Goal: Task Accomplishment & Management: Complete application form

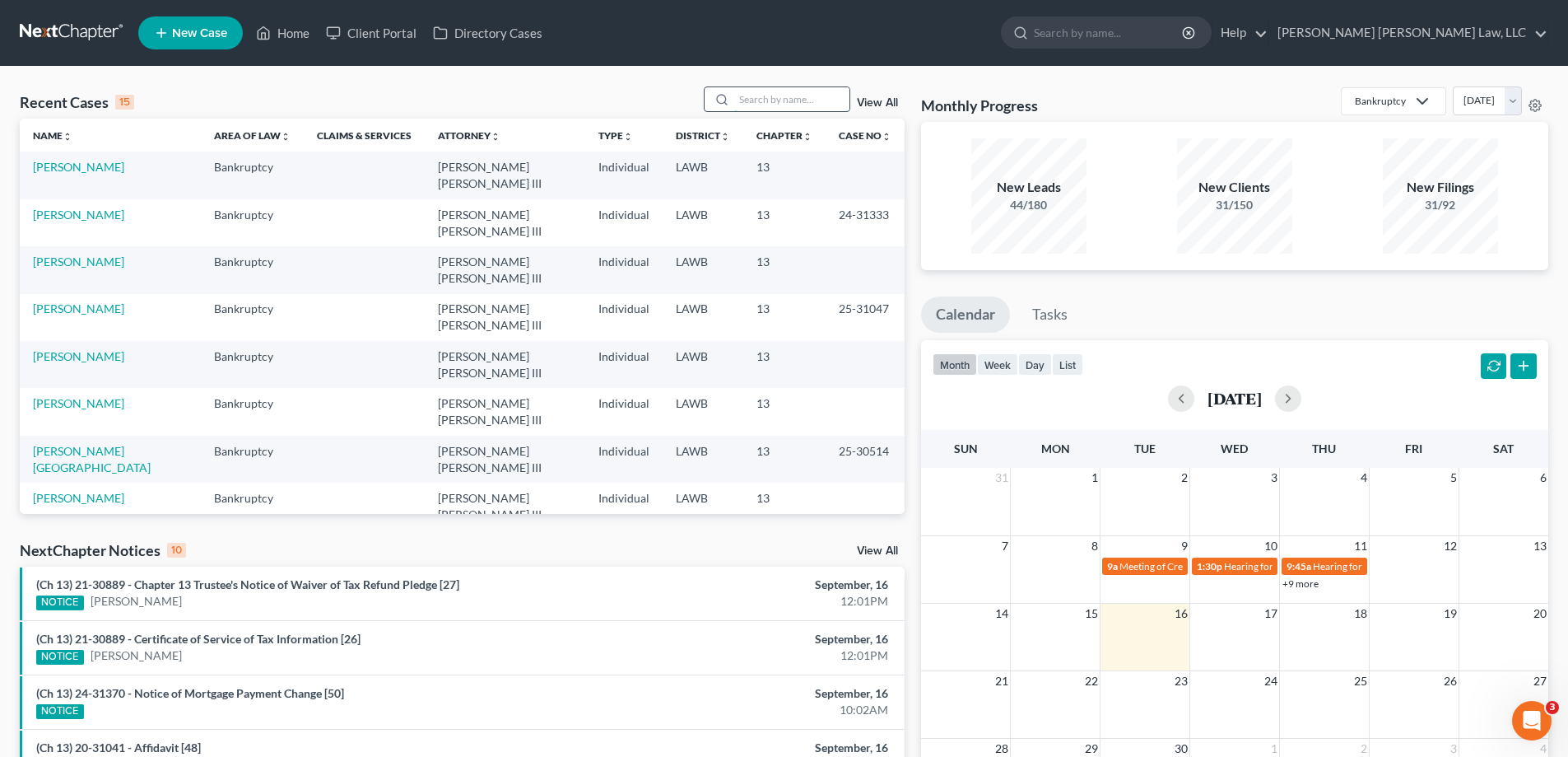
click at [760, 99] on input "search" at bounding box center [792, 99] width 115 height 24
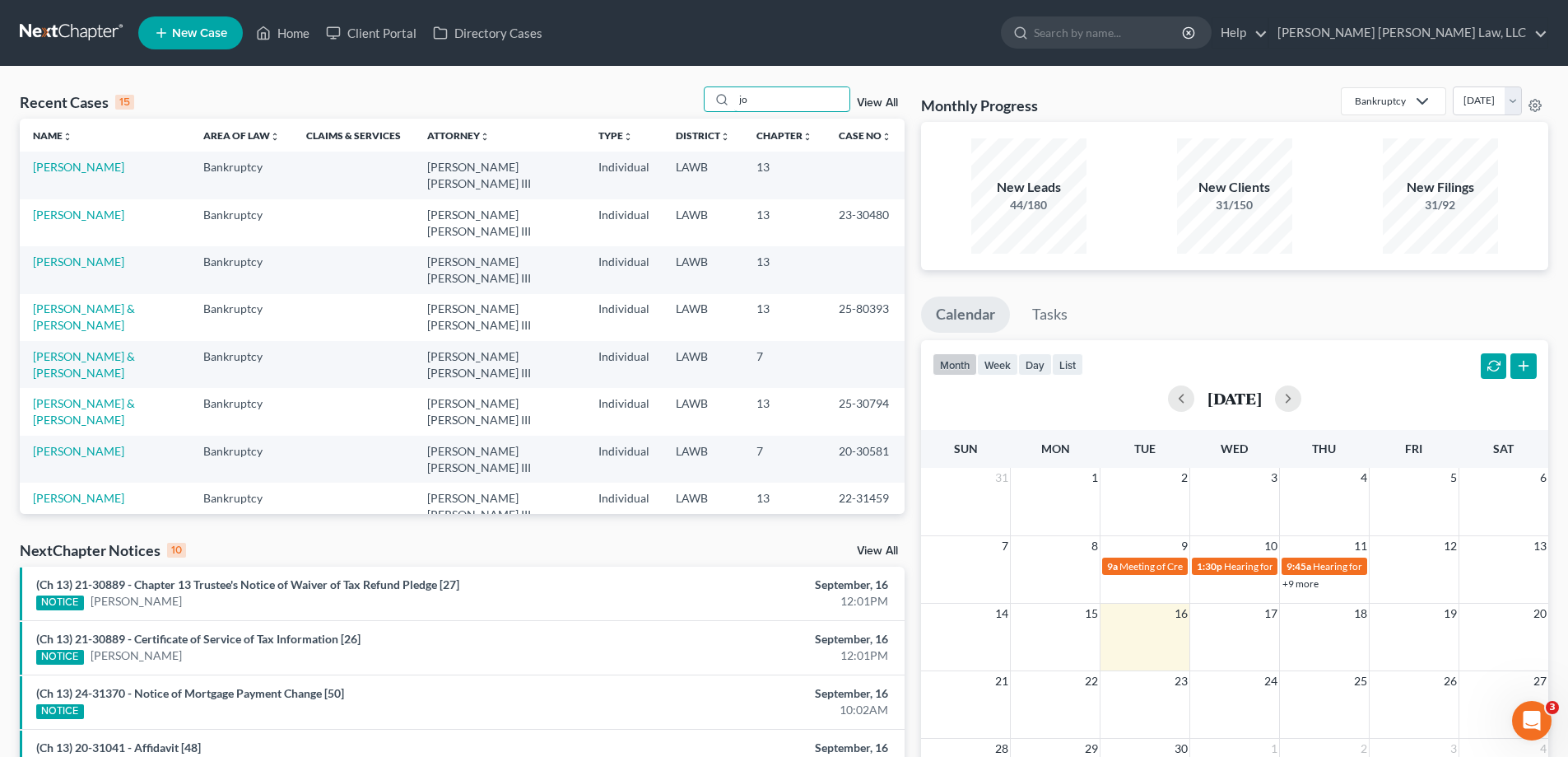
type input "j"
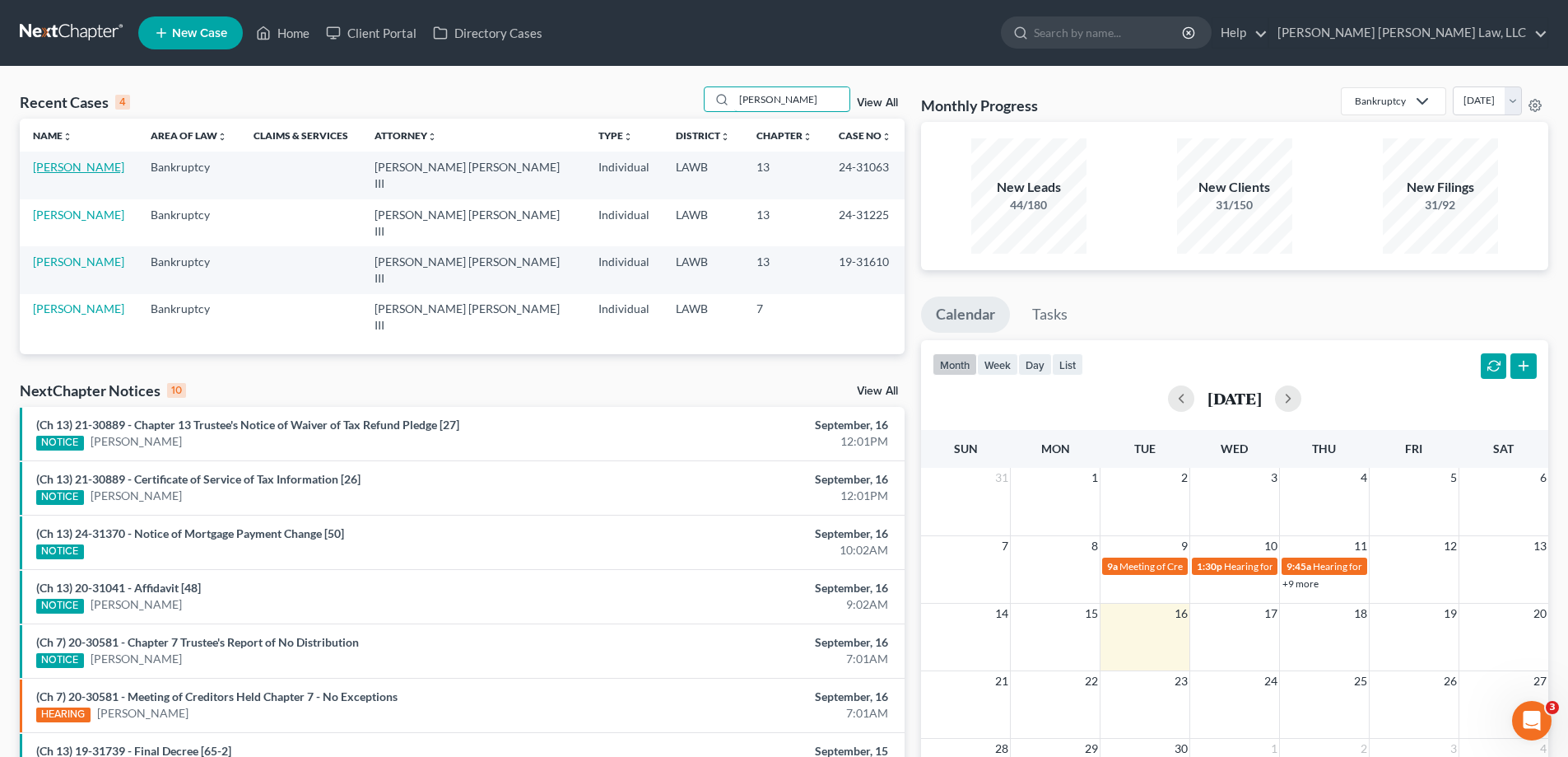
type input "[PERSON_NAME]"
click at [69, 169] on link "[PERSON_NAME]" at bounding box center [78, 167] width 92 height 14
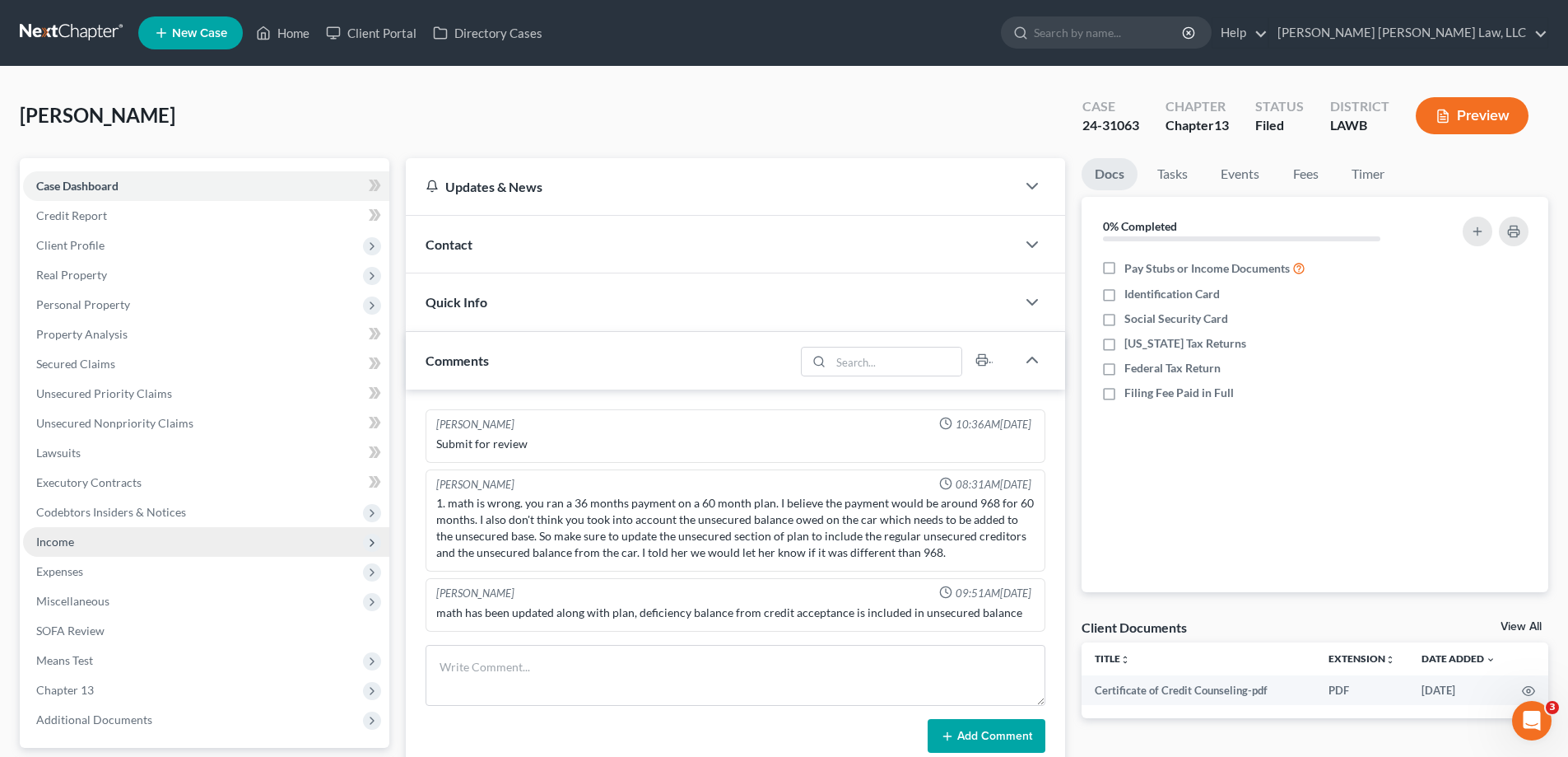
click at [78, 552] on span "Income" at bounding box center [206, 542] width 366 height 30
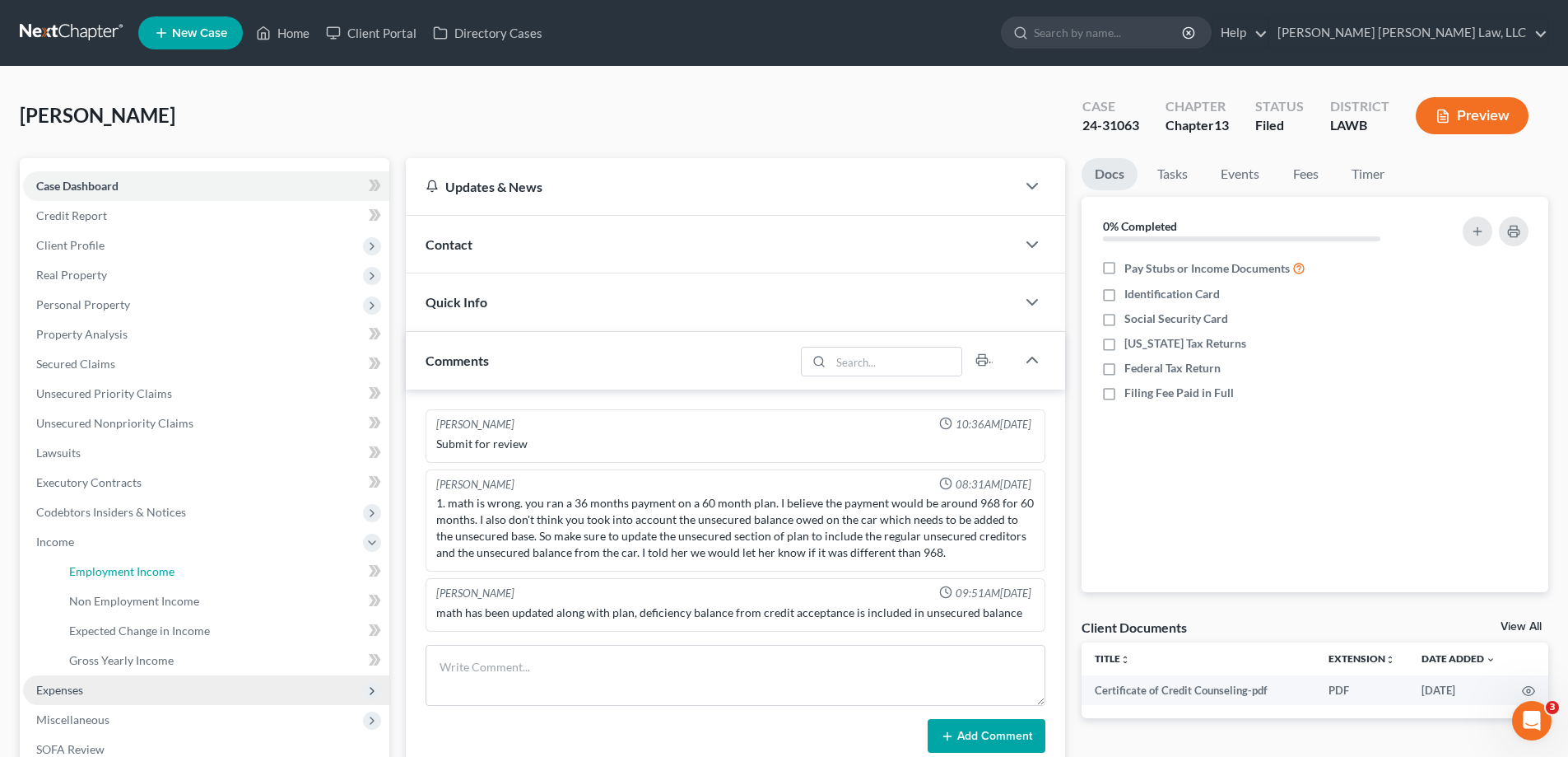
click at [96, 570] on span "Employment Income" at bounding box center [122, 571] width 106 height 14
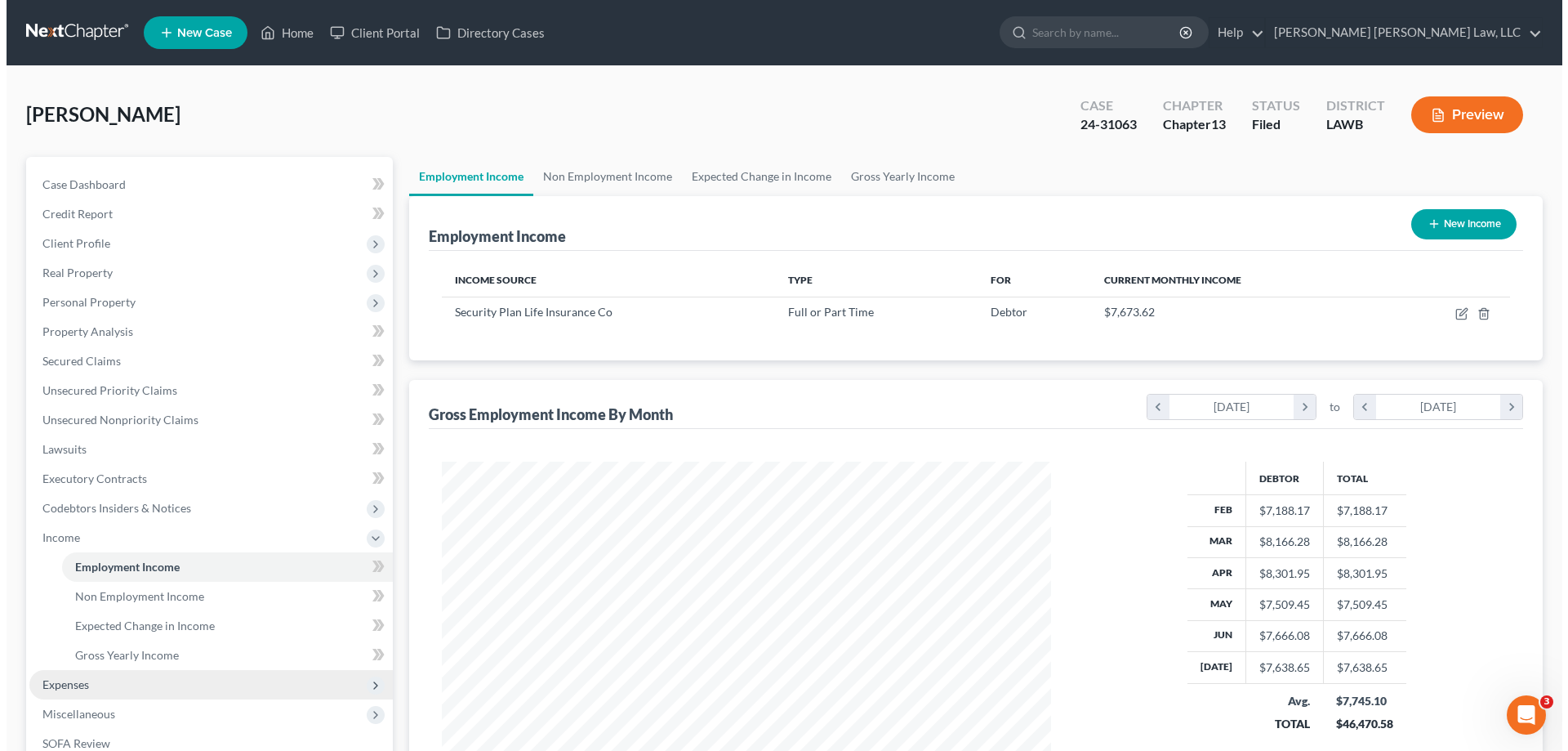
scroll to position [305, 642]
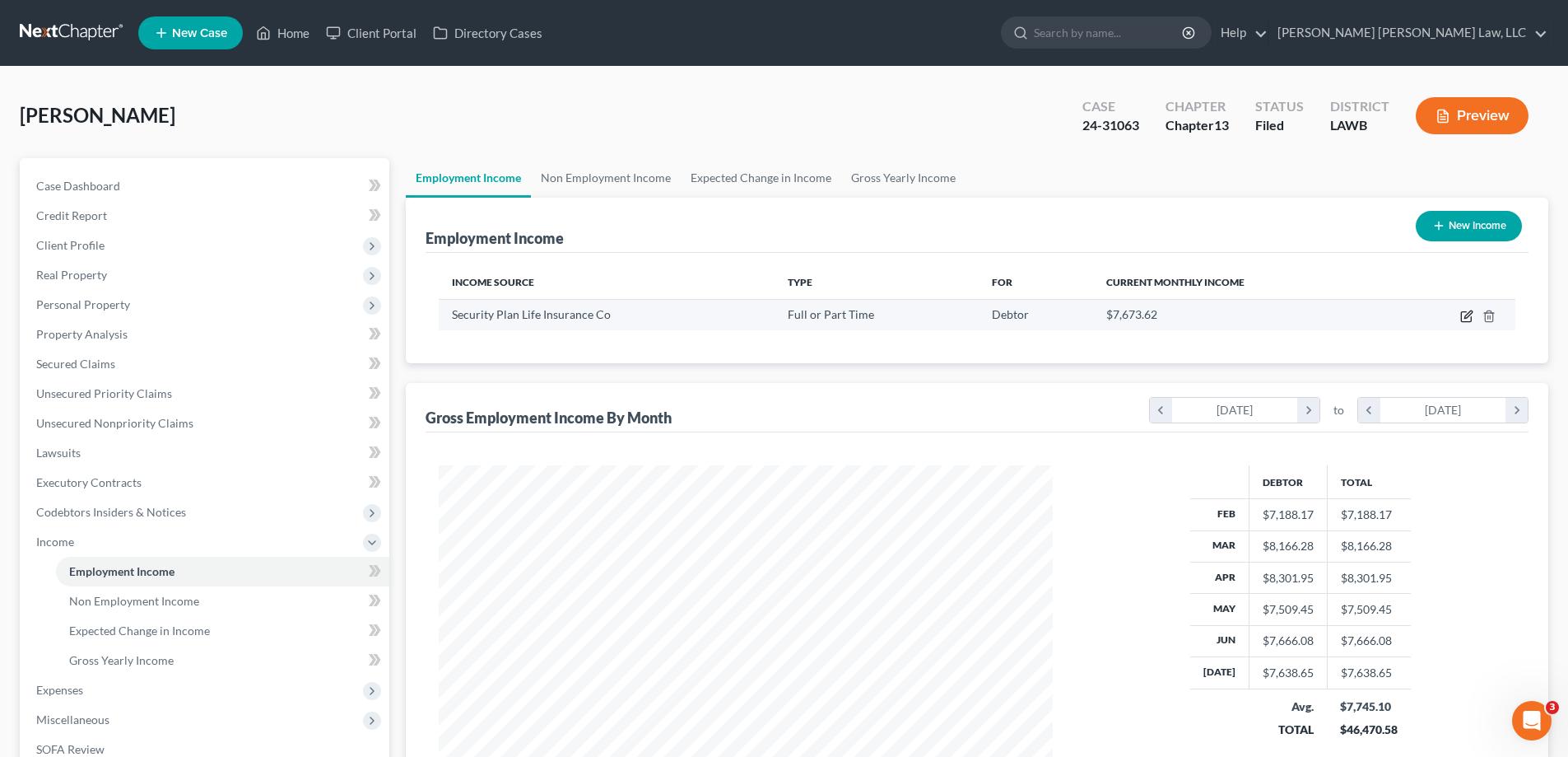
click at [1465, 316] on icon "button" at bounding box center [1467, 316] width 13 height 13
select select "0"
select select "45"
select select "2"
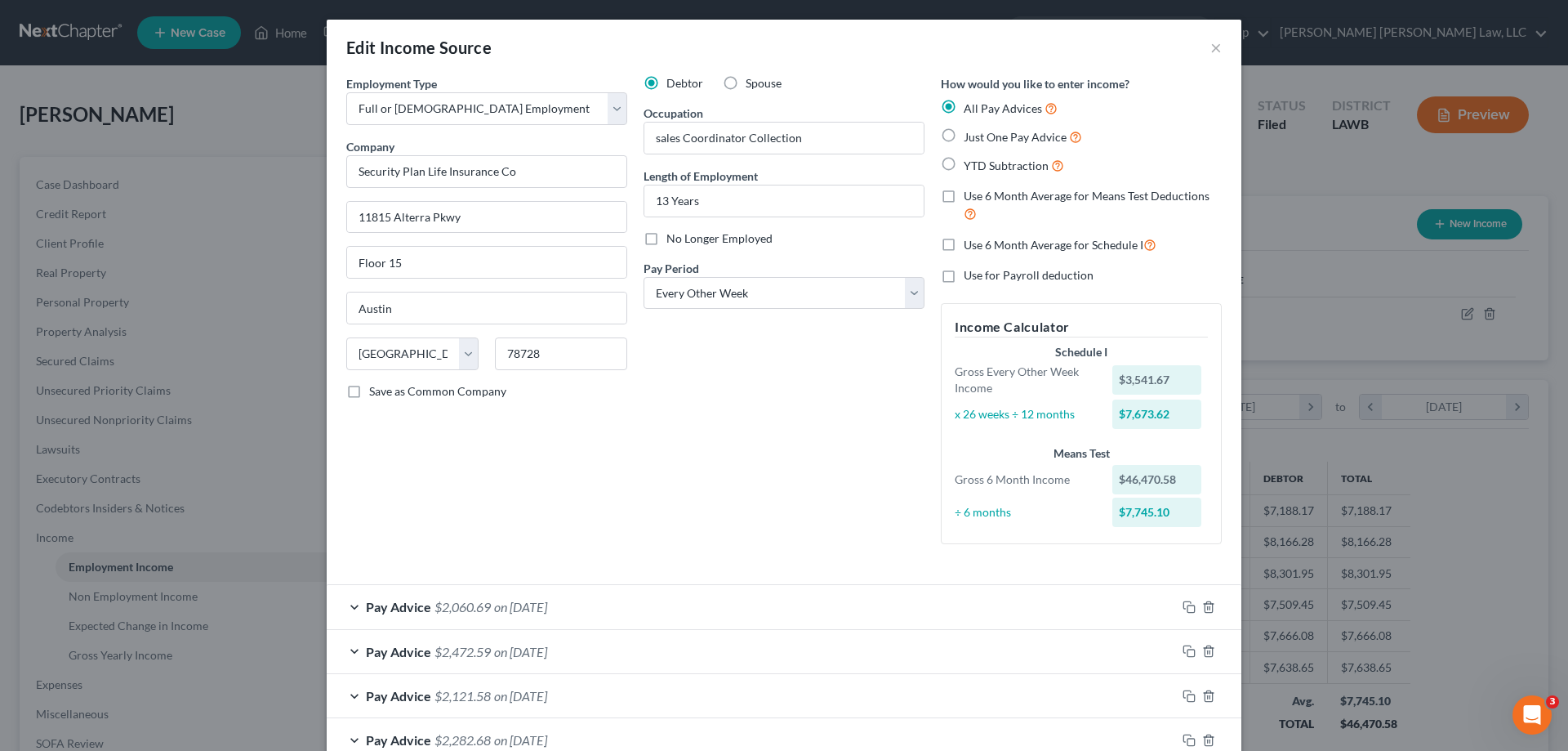
scroll to position [457, 0]
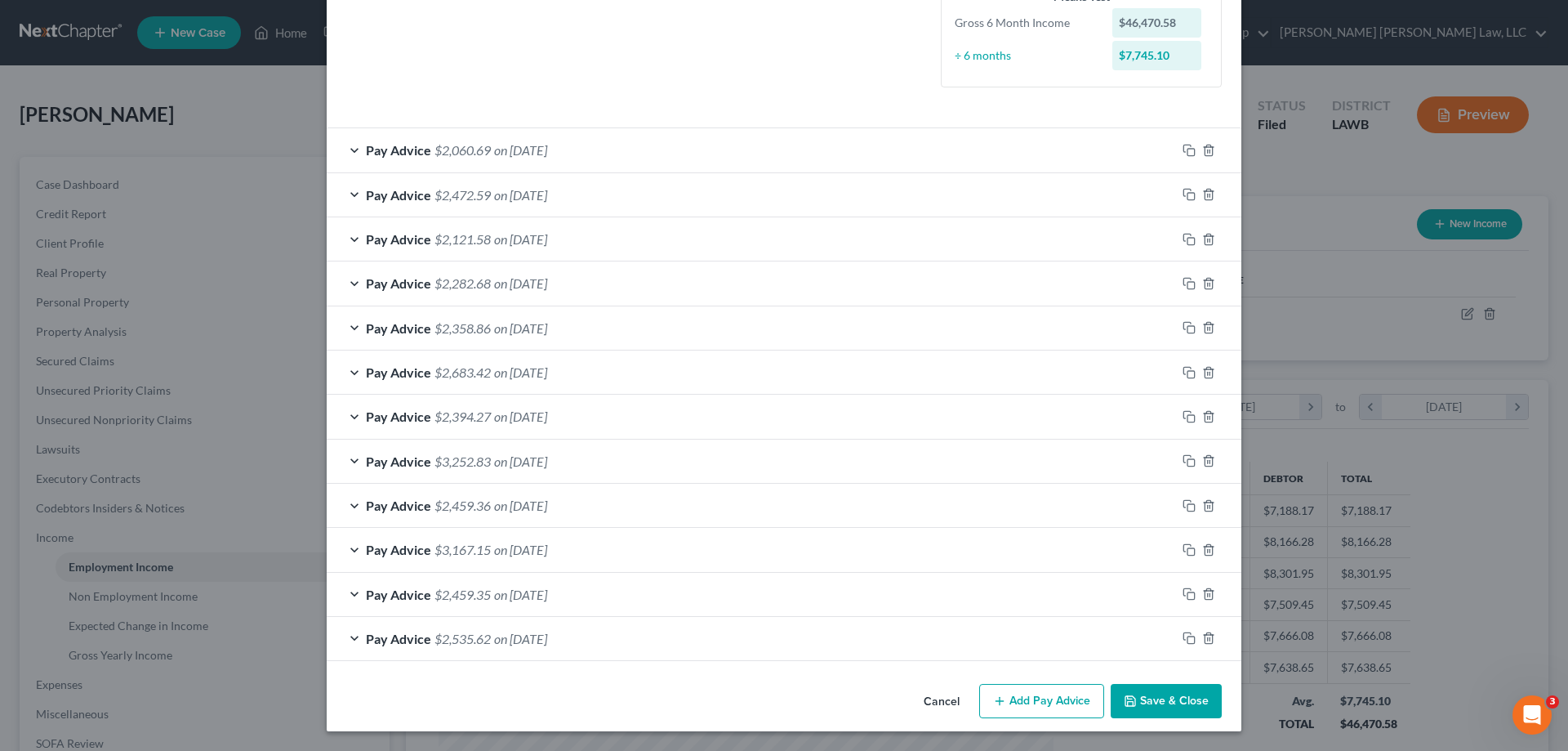
click at [1031, 704] on button "Add Pay Advice" at bounding box center [1042, 700] width 125 height 34
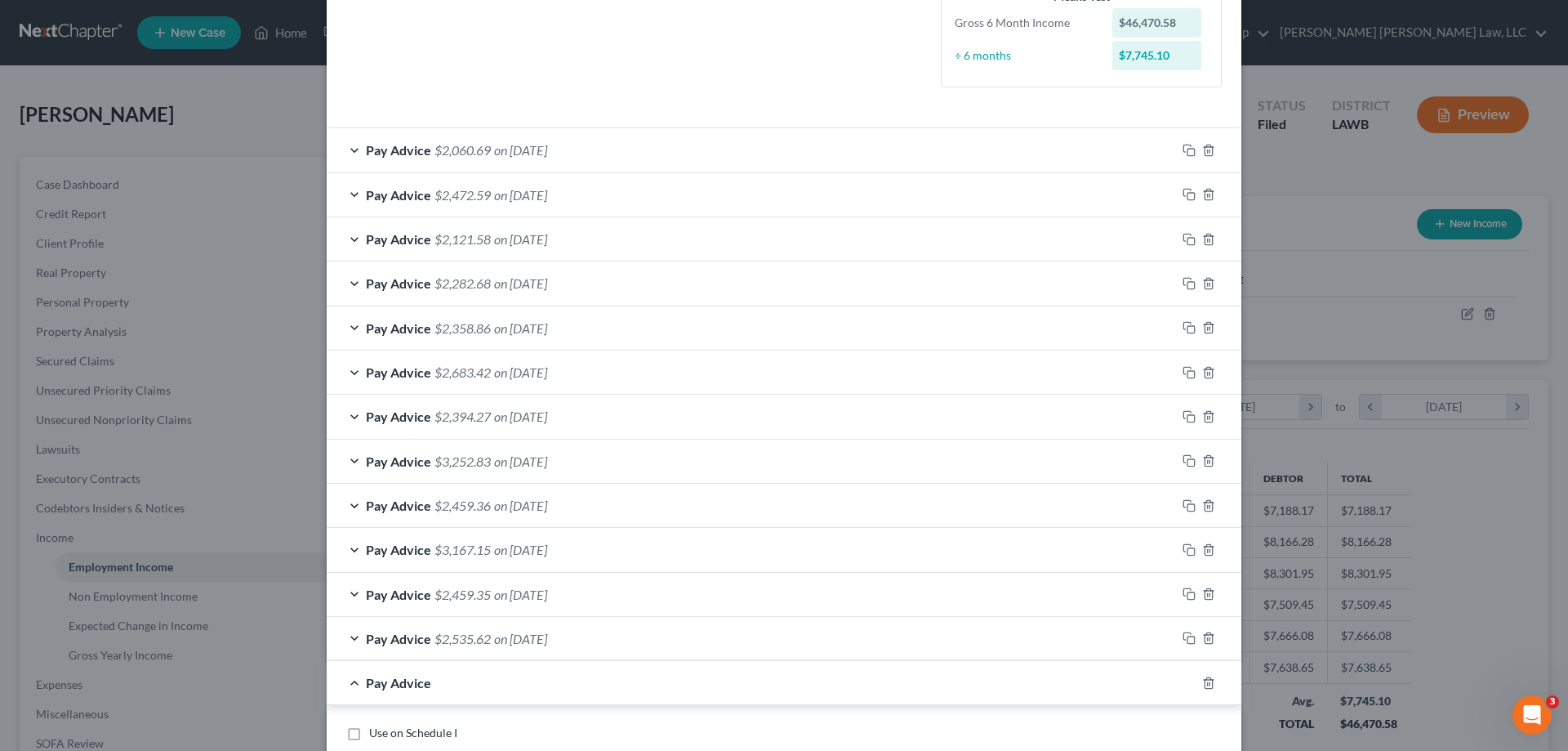
scroll to position [620, 0]
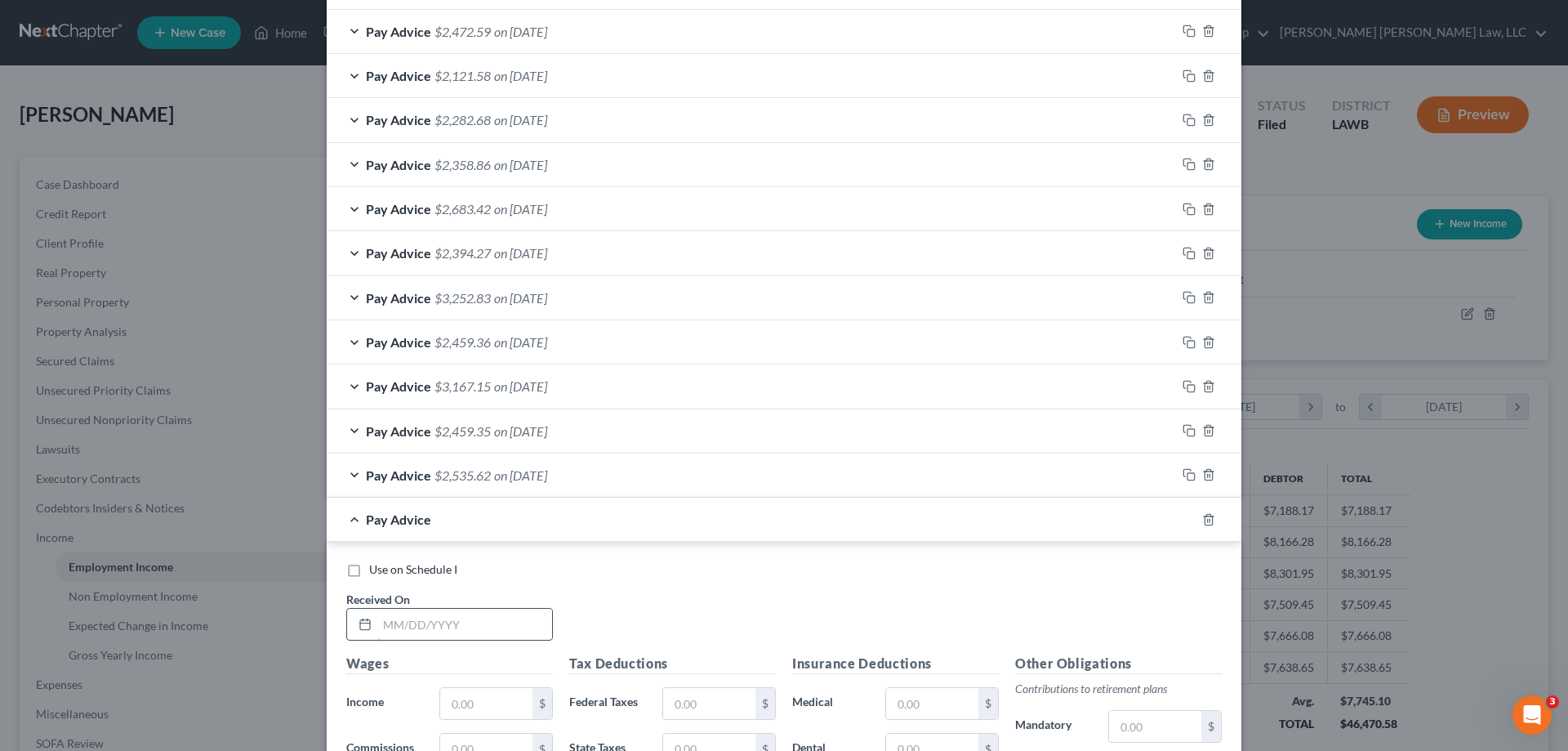
click at [431, 620] on input "text" at bounding box center [464, 624] width 175 height 31
type input "[DATE]"
click at [445, 697] on input "text" at bounding box center [486, 704] width 93 height 31
type input "7,647.34"
click at [689, 701] on input "text" at bounding box center [710, 704] width 93 height 31
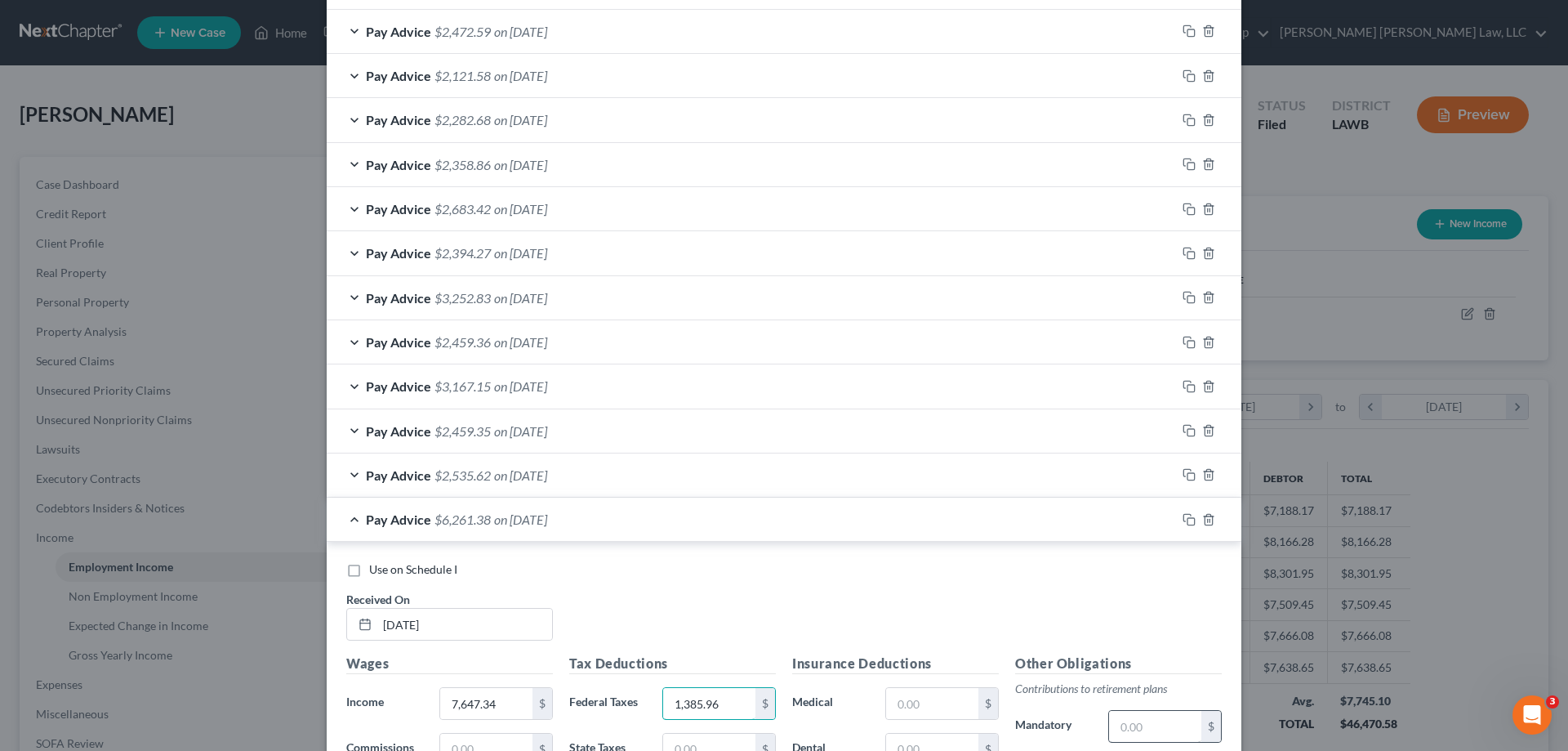
scroll to position [783, 0]
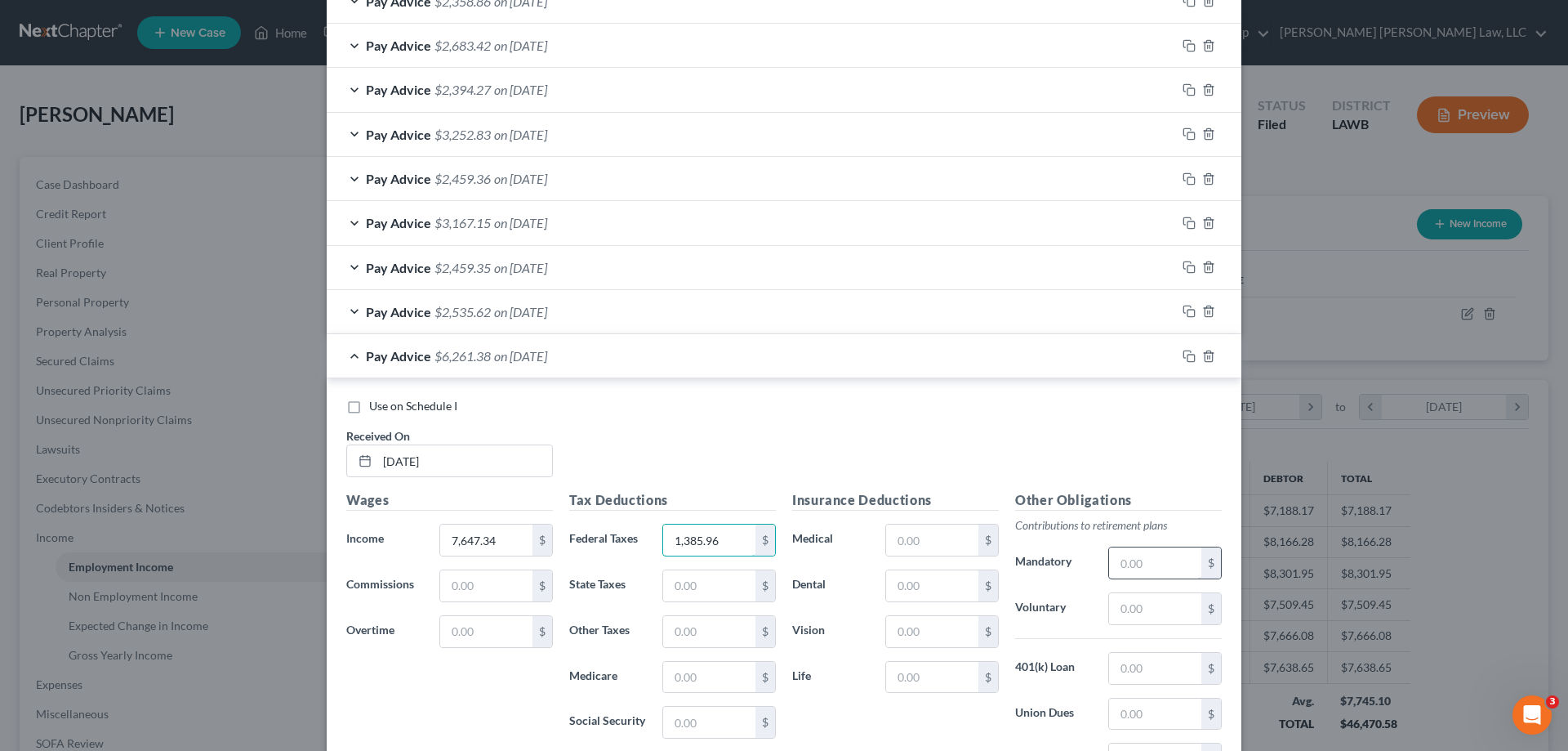
type input "1,385.96"
click at [1136, 556] on input "text" at bounding box center [1156, 563] width 93 height 31
type input "688.26"
click at [913, 531] on input "text" at bounding box center [932, 541] width 93 height 31
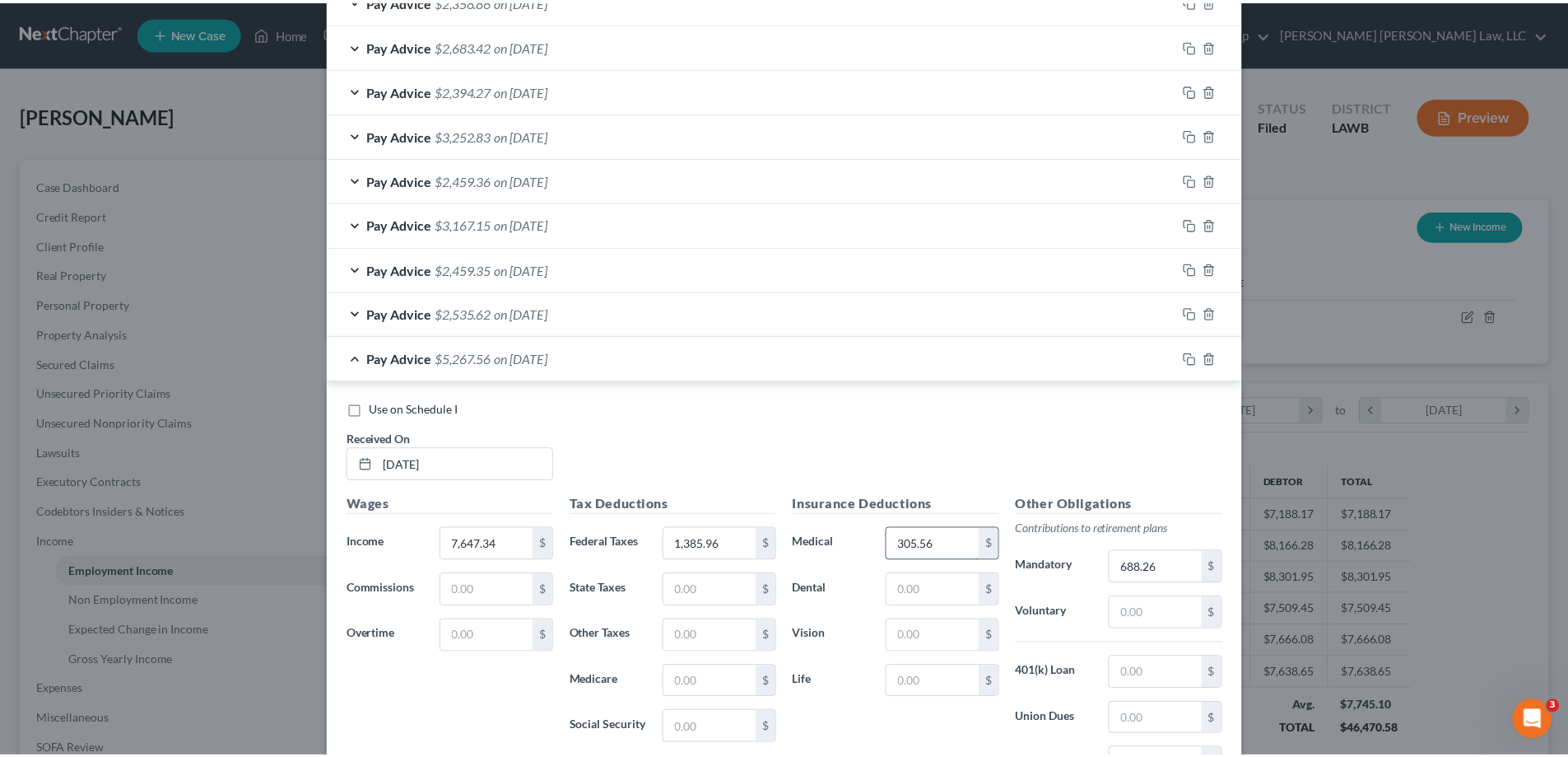
scroll to position [1001, 0]
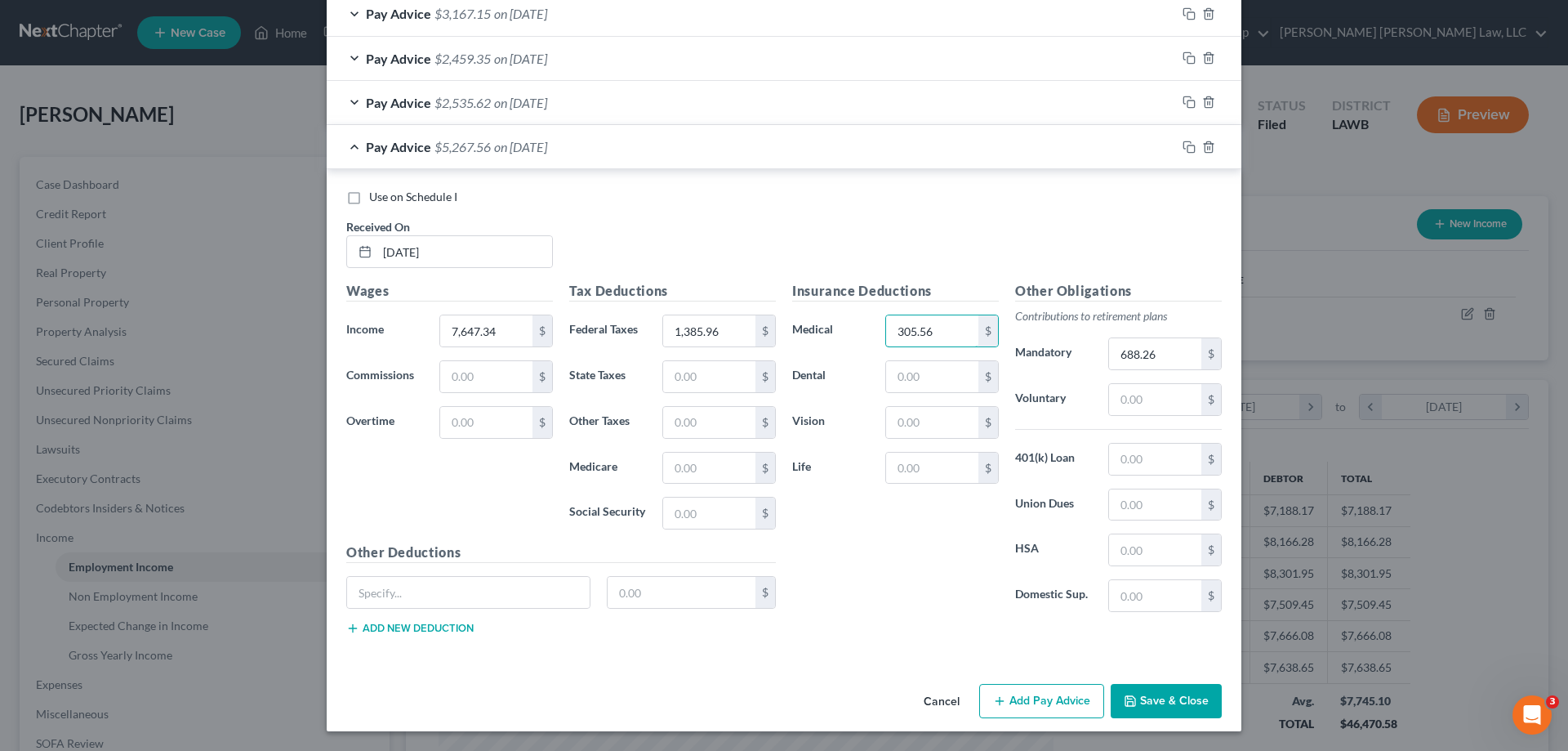
type input "305.56"
click at [1144, 699] on button "Save & Close" at bounding box center [1166, 700] width 111 height 34
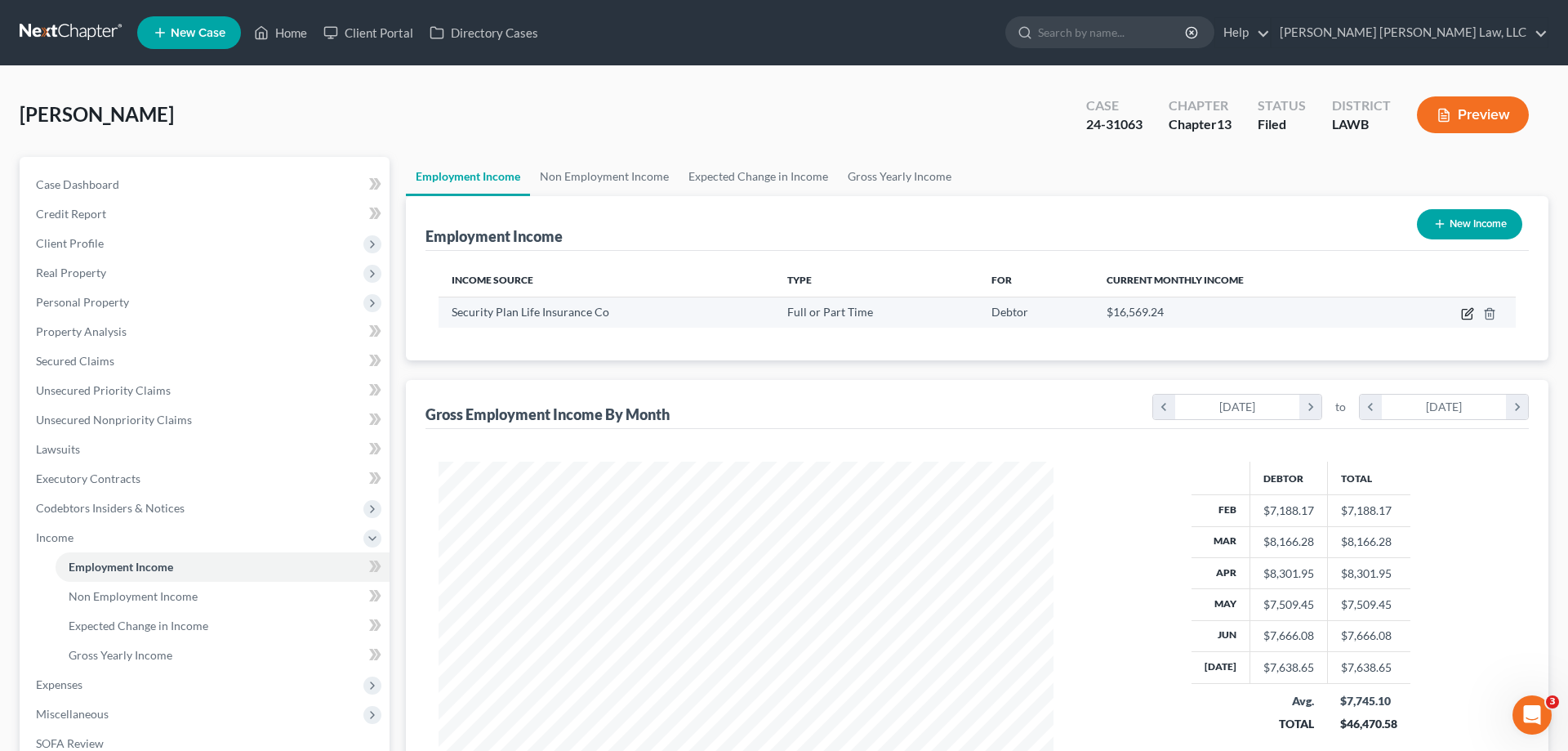
scroll to position [816753, 816224]
click at [1455, 310] on icon "button" at bounding box center [1455, 314] width 10 height 10
select select "0"
select select "45"
select select "2"
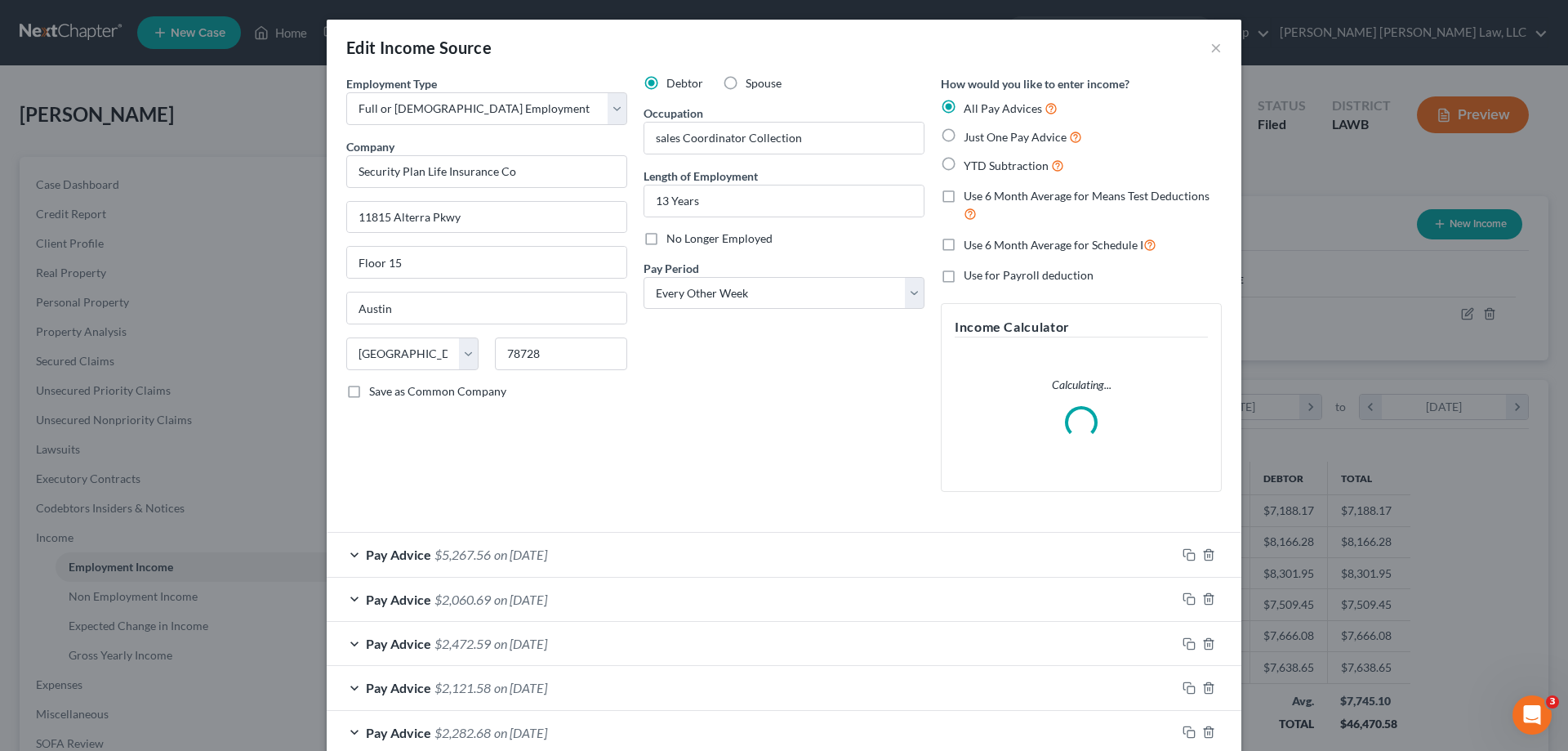
scroll to position [307, 648]
click at [968, 132] on span "Just One Pay Advice" at bounding box center [1015, 137] width 103 height 14
click at [971, 132] on input "Just One Pay Advice" at bounding box center [976, 133] width 10 height 10
radio input "true"
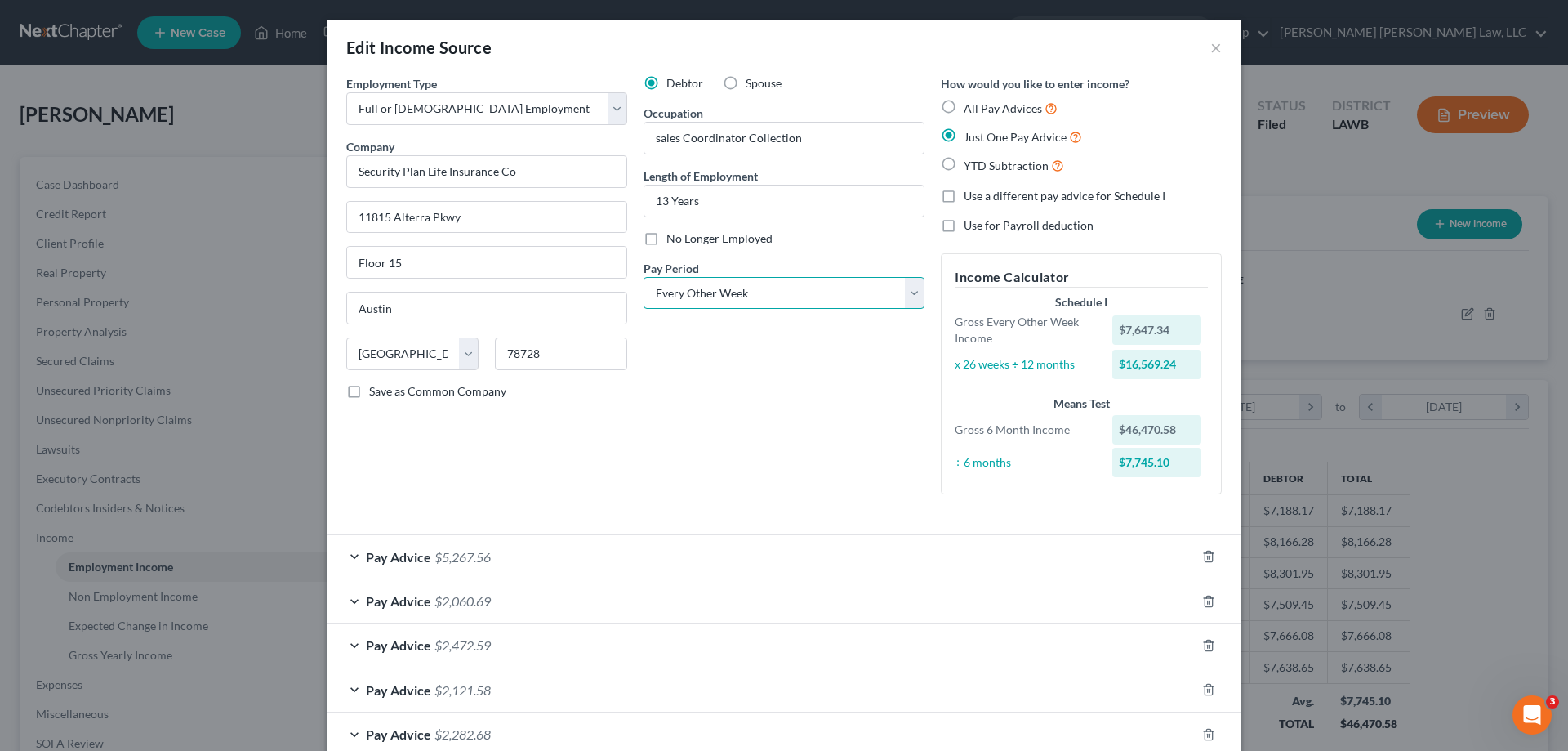
drag, startPoint x: 780, startPoint y: 286, endPoint x: 774, endPoint y: 304, distance: 19.0
click at [780, 286] on select "Select Monthly Twice Monthly Every Other Week Weekly" at bounding box center [784, 293] width 281 height 32
select select "0"
click at [643, 277] on select "Select Monthly Twice Monthly Every Other Week Weekly" at bounding box center [784, 293] width 281 height 32
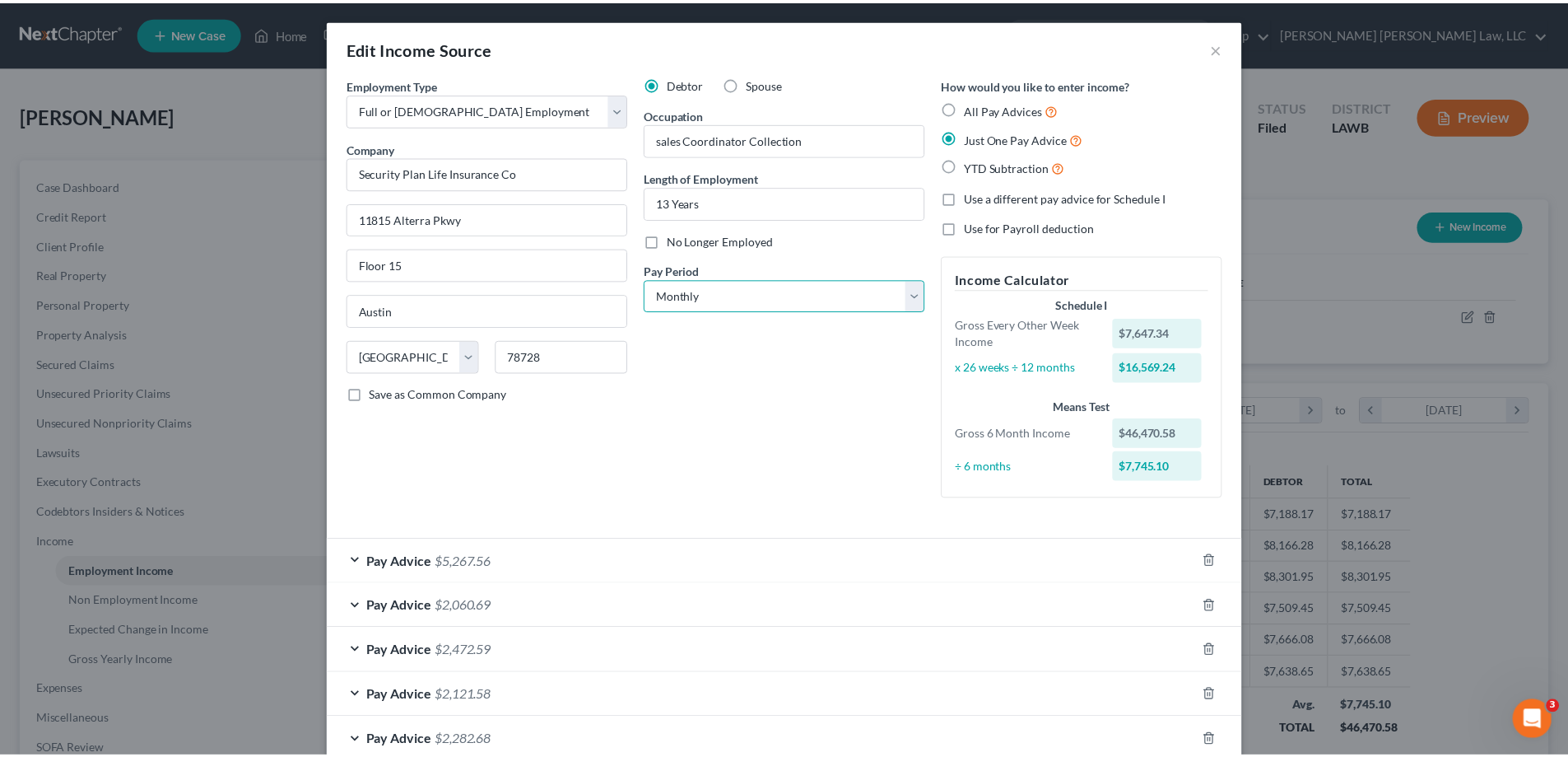
scroll to position [454, 0]
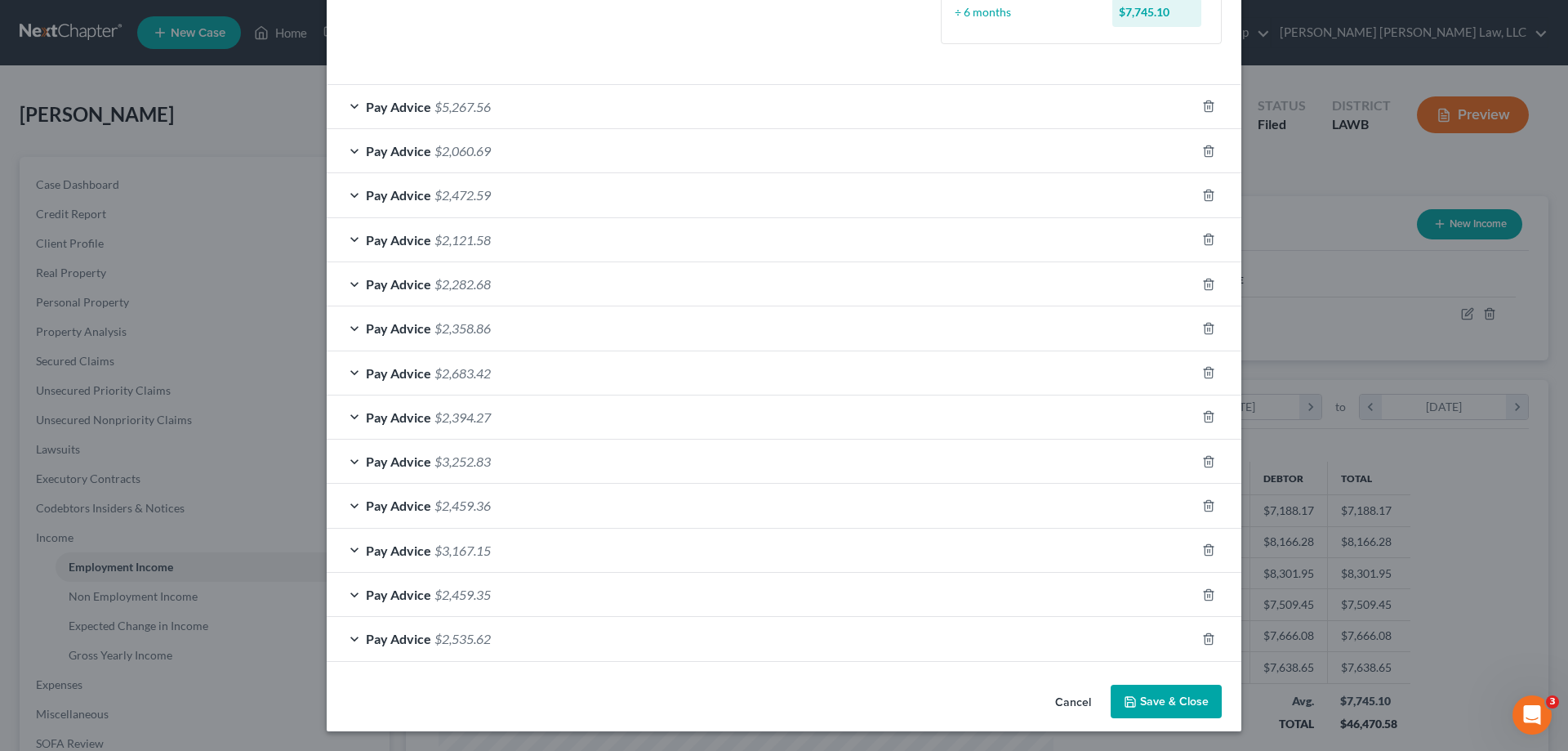
click at [1168, 713] on button "Save & Close" at bounding box center [1166, 701] width 111 height 34
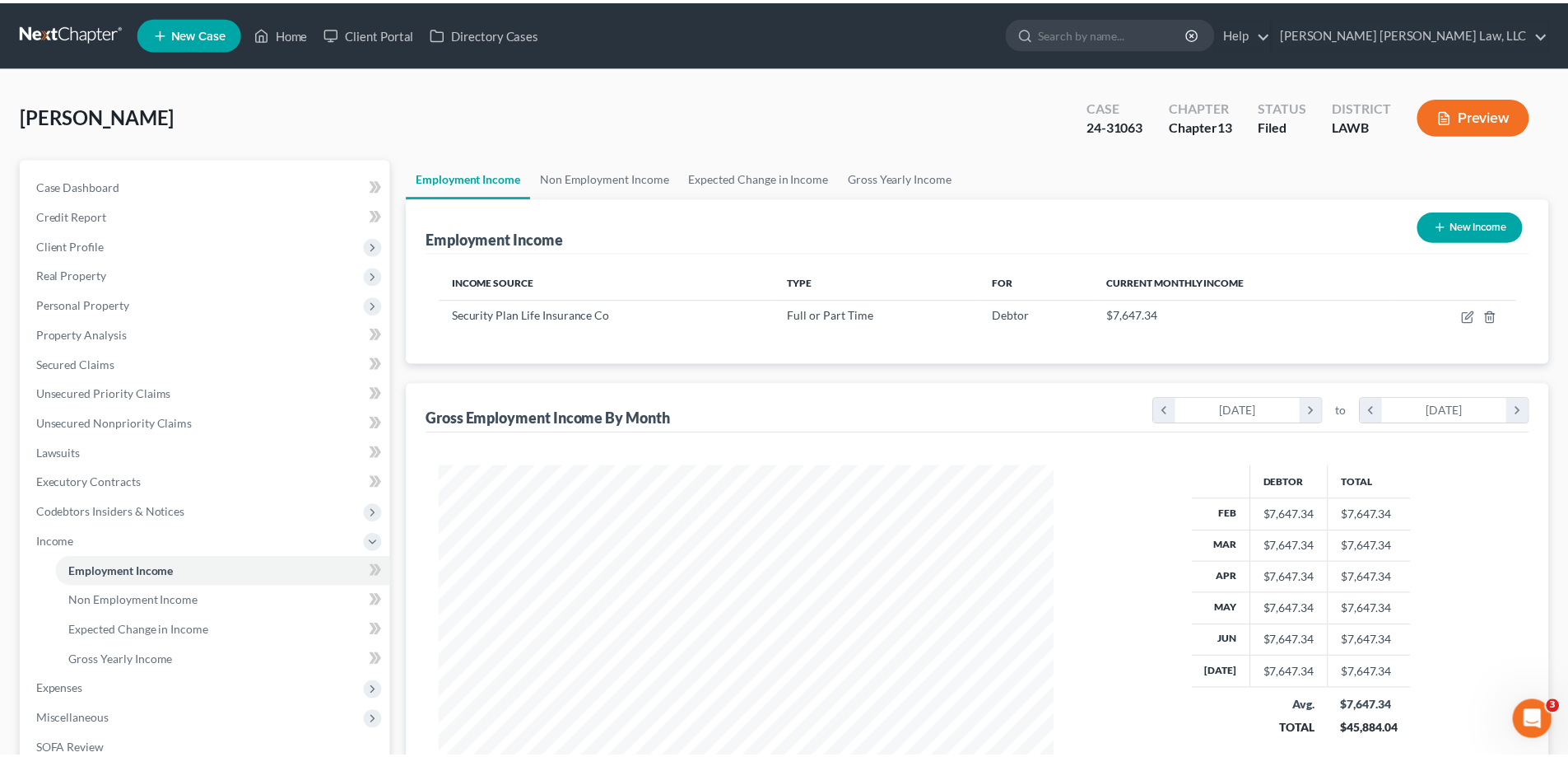
scroll to position [823278, 822637]
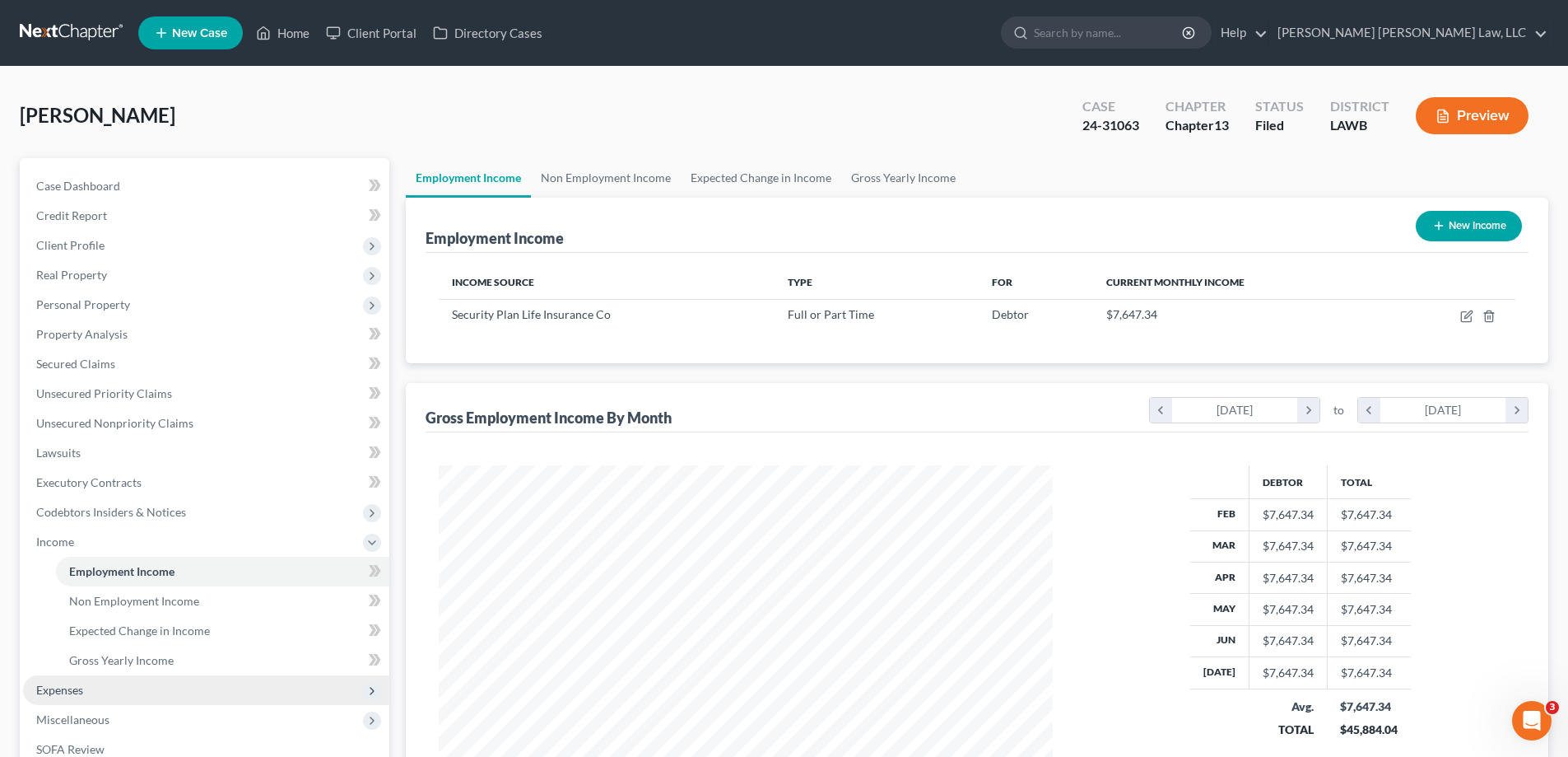
click at [96, 693] on span "Expenses" at bounding box center [206, 690] width 366 height 30
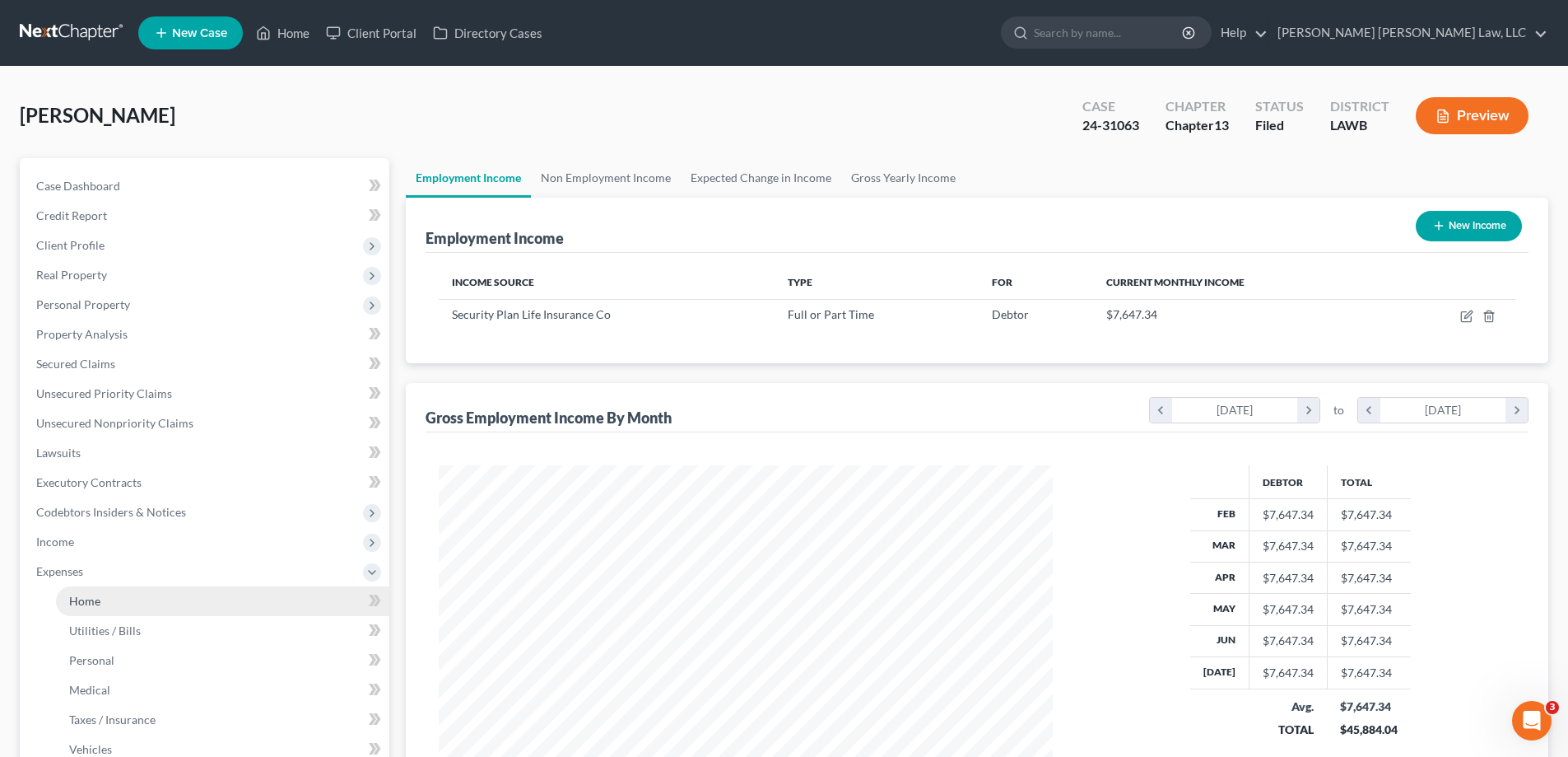
click at [95, 594] on span "Home" at bounding box center [85, 601] width 32 height 14
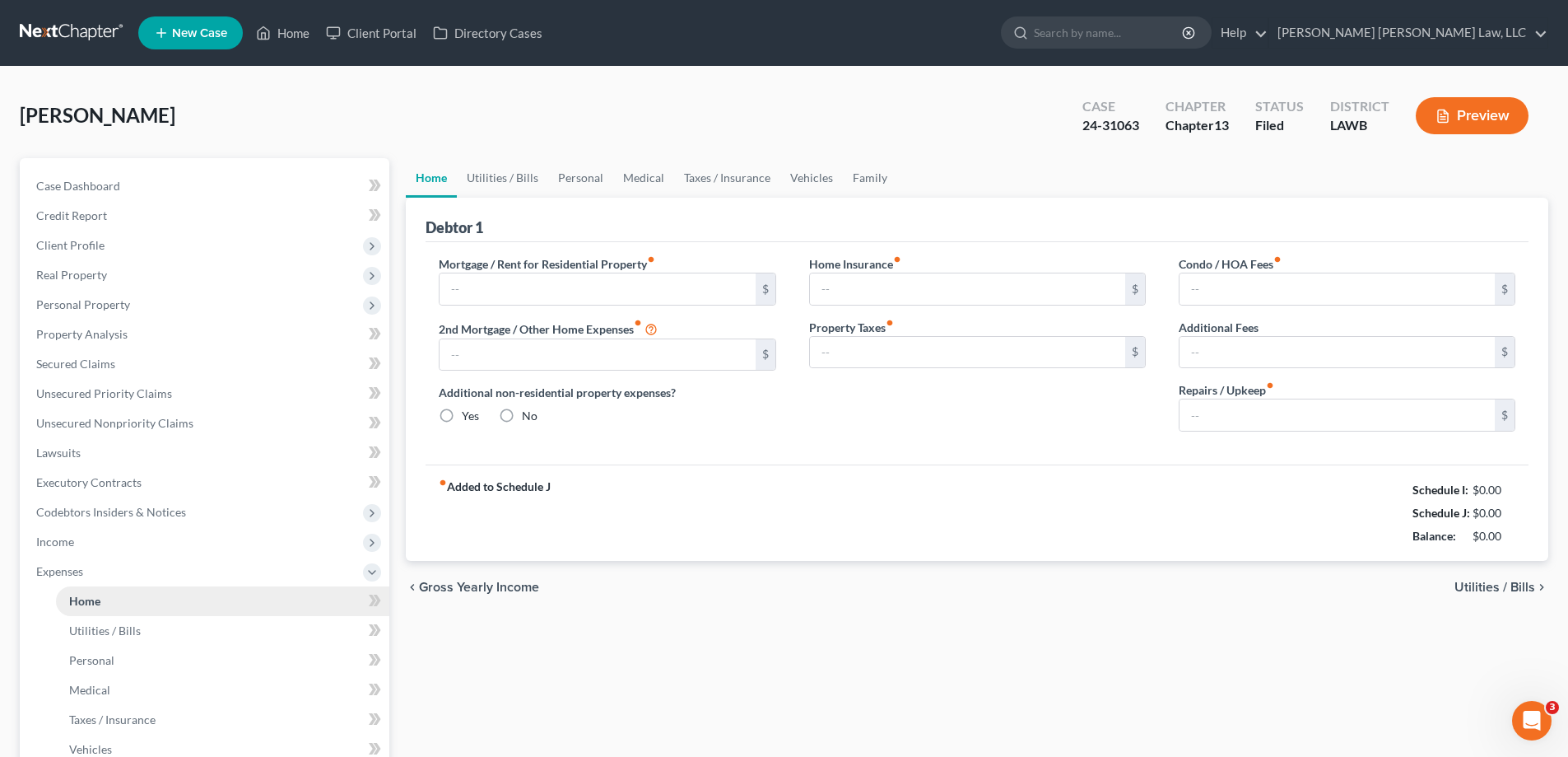
type input "850.00"
type input "0.00"
radio input "true"
type input "0.00"
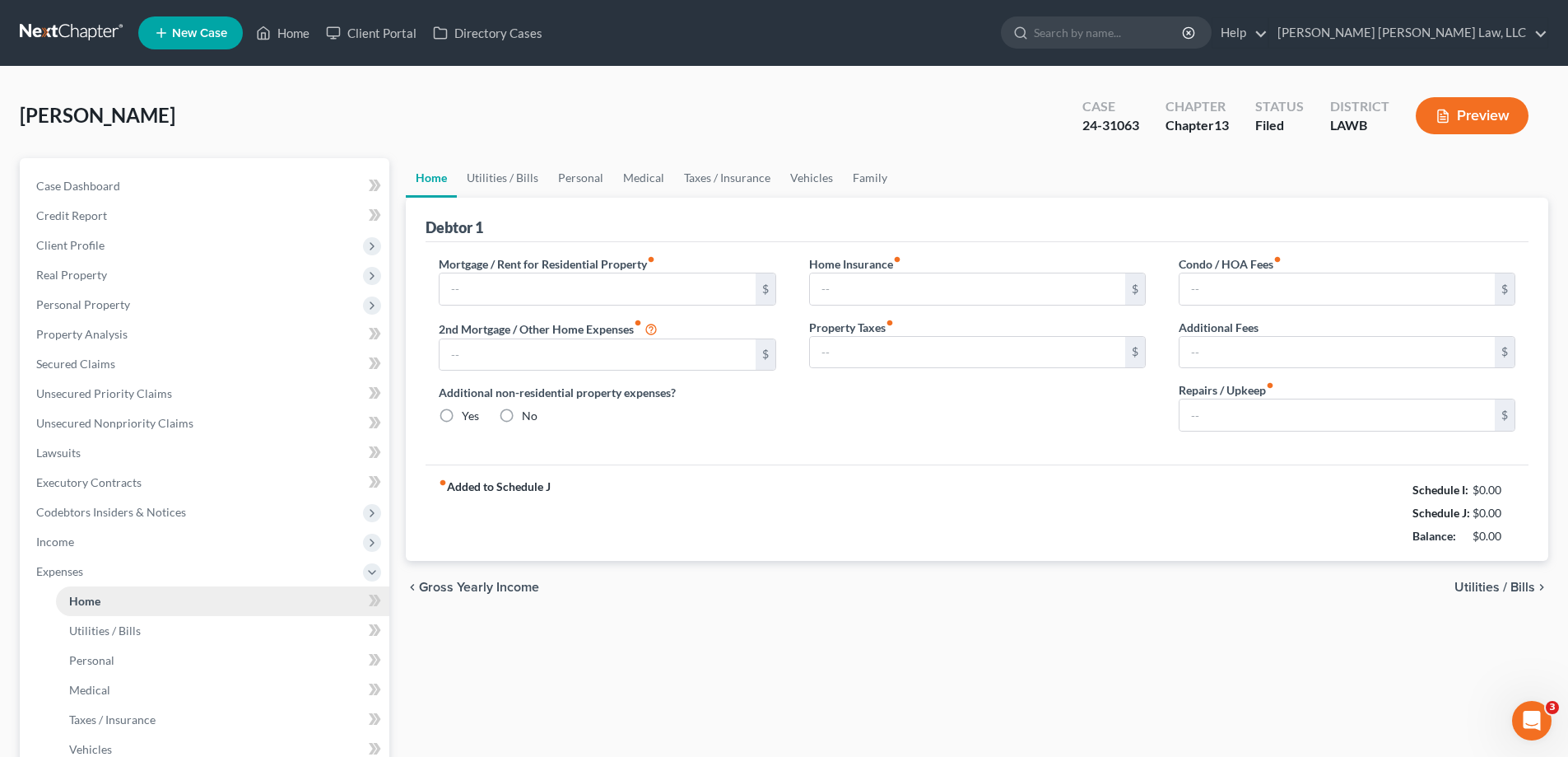
type input "0.00"
